Goal: Information Seeking & Learning: Learn about a topic

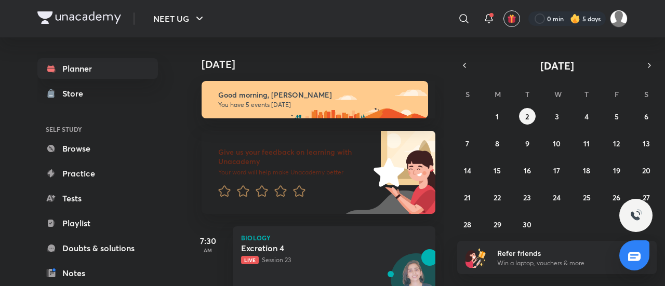
scroll to position [207, 0]
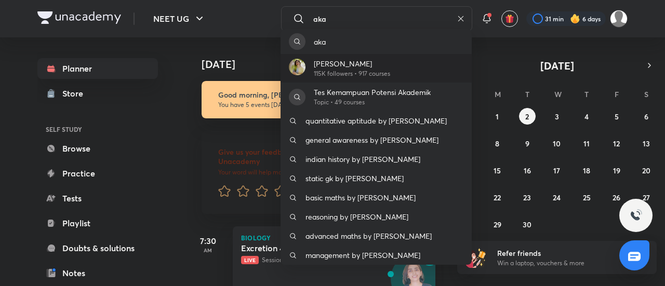
type input "aka"
click at [373, 62] on p "[PERSON_NAME]" at bounding box center [352, 63] width 76 height 11
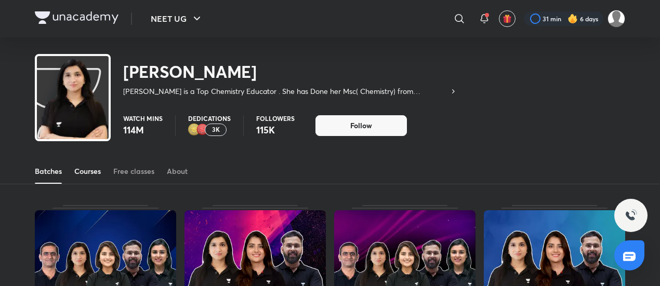
click at [95, 170] on div "Courses" at bounding box center [87, 171] width 27 height 10
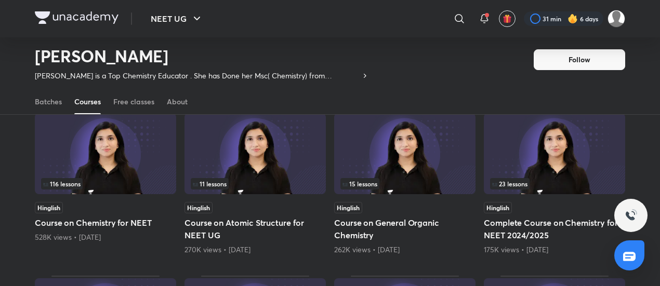
scroll to position [8, 0]
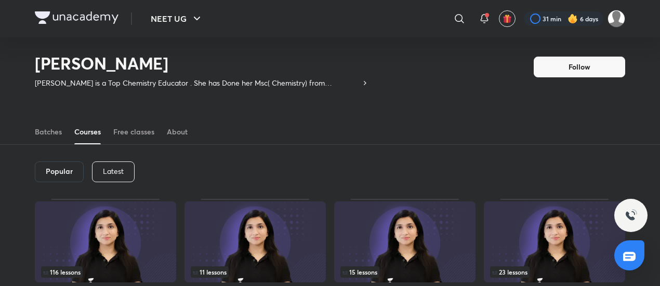
click at [107, 178] on div "Latest" at bounding box center [113, 172] width 43 height 21
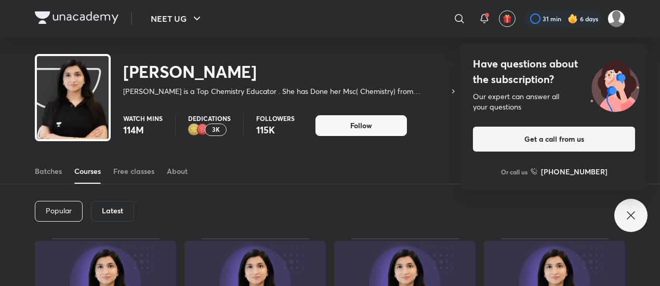
scroll to position [46, 0]
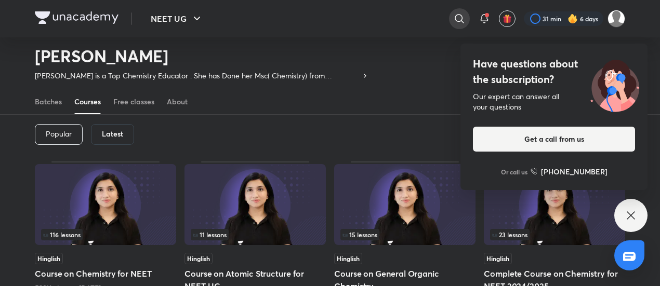
click at [457, 21] on icon at bounding box center [459, 18] width 9 height 9
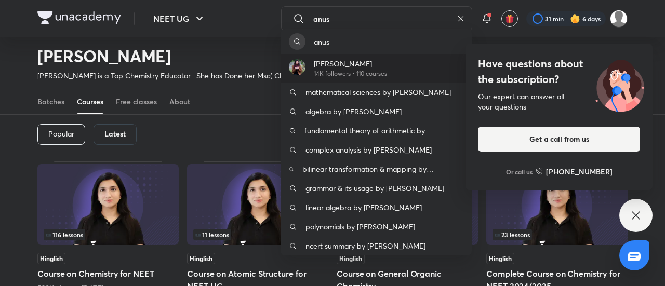
type input "anus"
click at [402, 69] on div "[PERSON_NAME] 14K followers • 110 courses" at bounding box center [376, 68] width 191 height 29
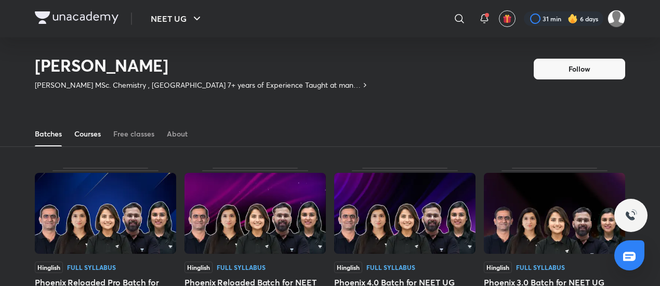
scroll to position [5, 0]
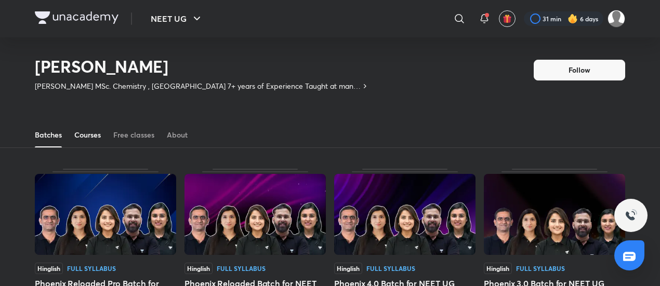
click at [88, 134] on div "Courses" at bounding box center [87, 135] width 27 height 10
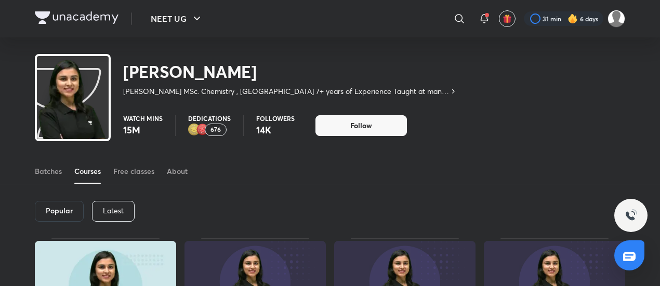
click at [114, 215] on p "Latest" at bounding box center [113, 211] width 21 height 8
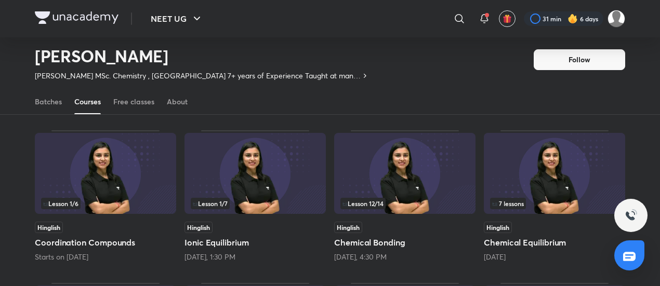
scroll to position [78, 0]
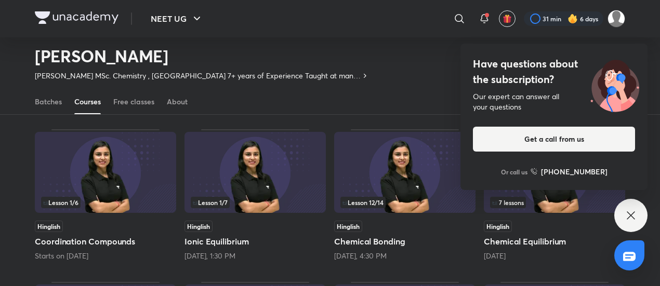
click at [598, 216] on div "7 lessons Hinglish Chemical Equilibrium [DATE]" at bounding box center [554, 195] width 141 height 132
click at [642, 210] on div "Have questions about the subscription? Our expert can answer all your questions…" at bounding box center [631, 215] width 33 height 33
